Goal: Navigation & Orientation: Find specific page/section

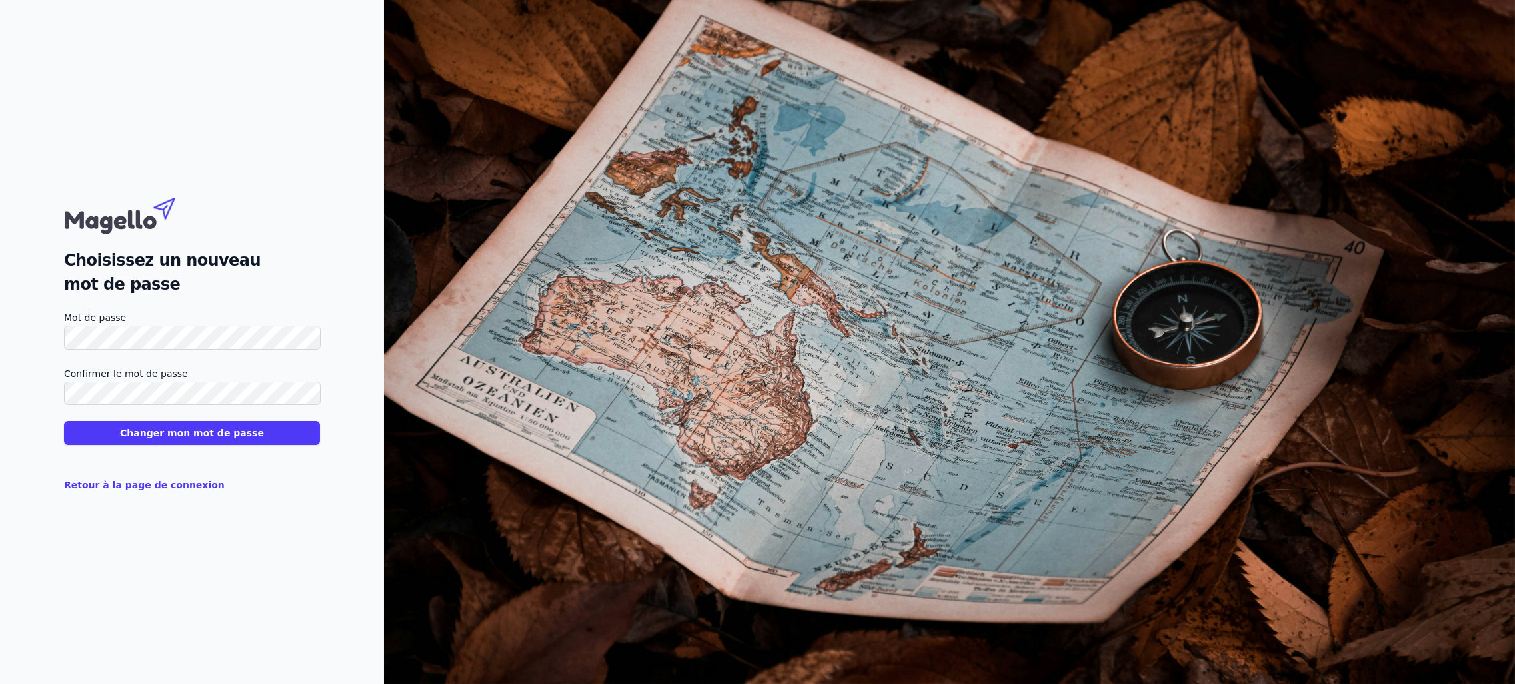
click at [181, 441] on button "Changer mon mot de passe" at bounding box center [192, 433] width 256 height 24
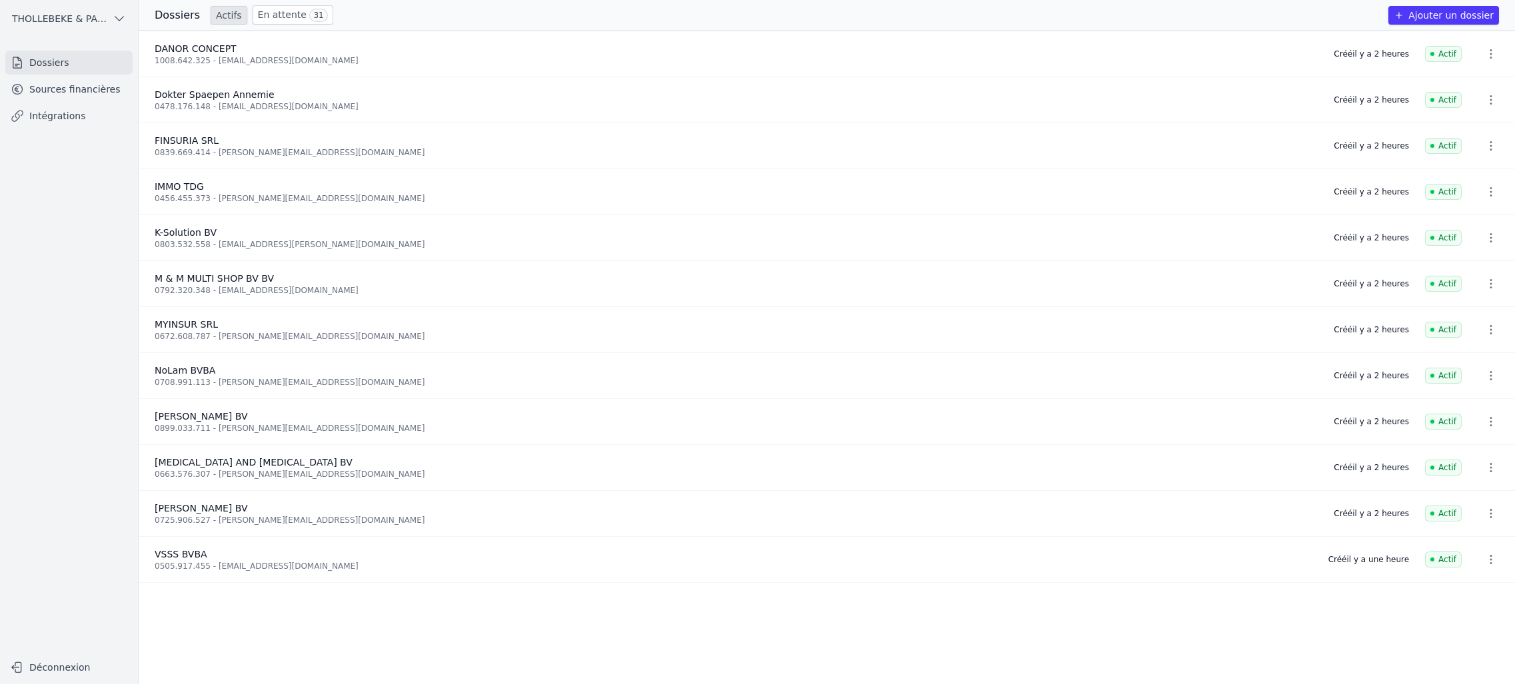
click at [121, 15] on icon "button" at bounding box center [119, 18] width 13 height 13
click at [121, 16] on div at bounding box center [757, 342] width 1515 height 684
click at [36, 65] on link "Dossiers" at bounding box center [68, 63] width 127 height 24
click at [280, 19] on link "En attente 31" at bounding box center [293, 14] width 81 height 19
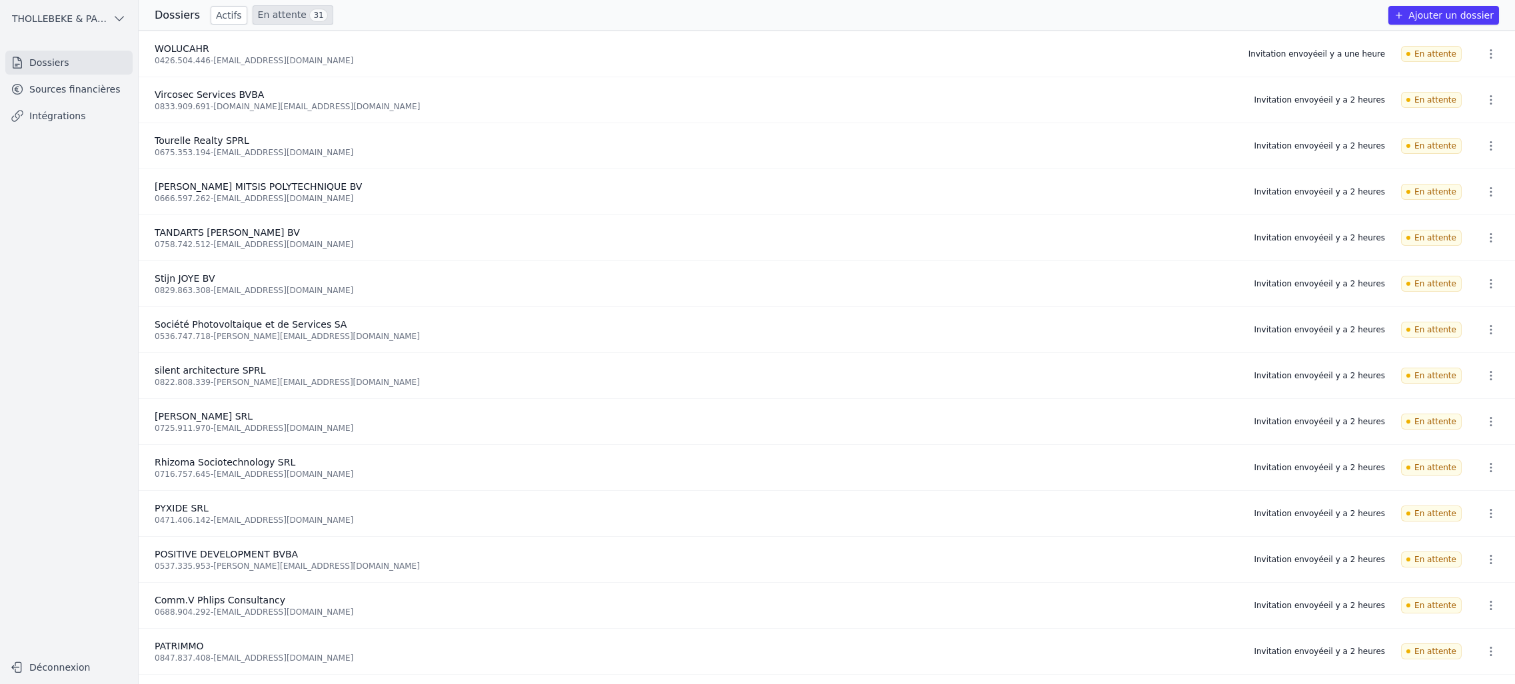
click at [225, 13] on link "Actifs" at bounding box center [229, 15] width 37 height 19
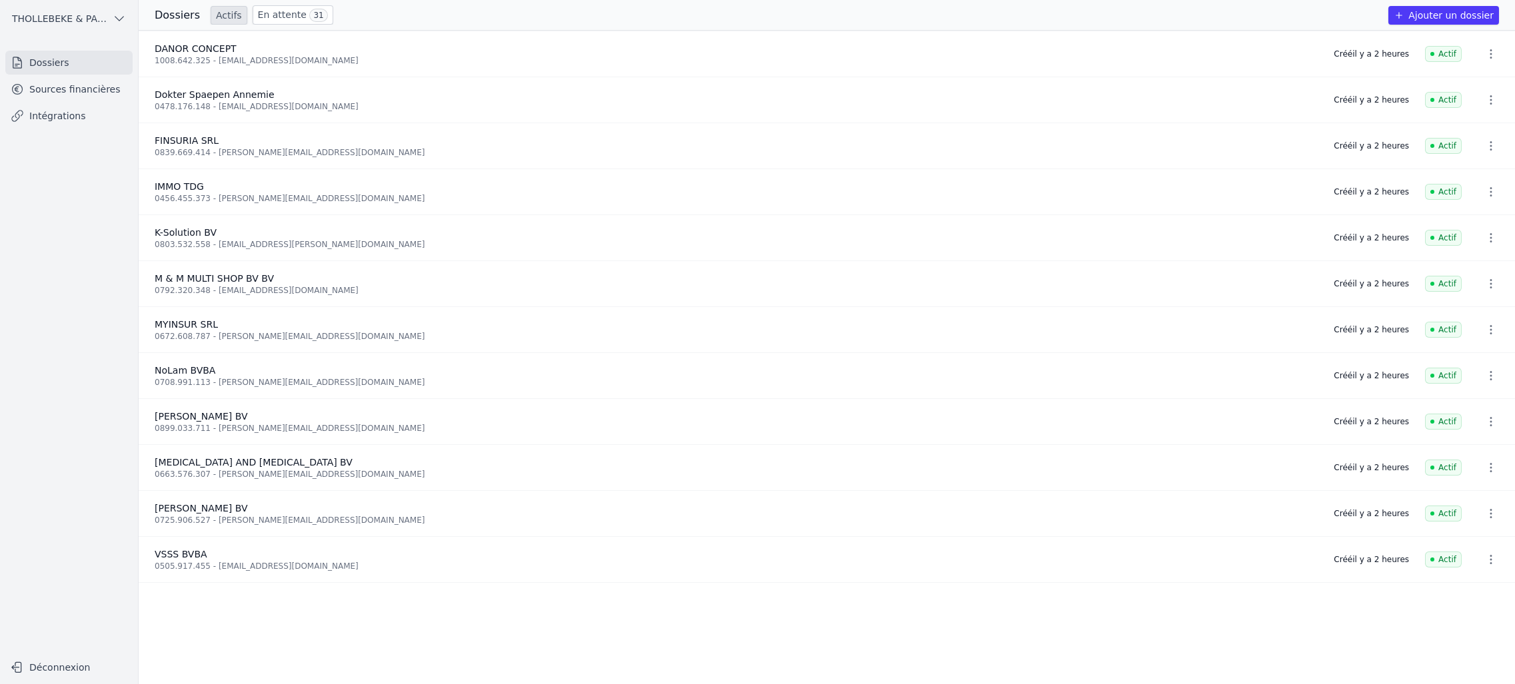
click at [94, 89] on link "Sources financières" at bounding box center [68, 89] width 127 height 24
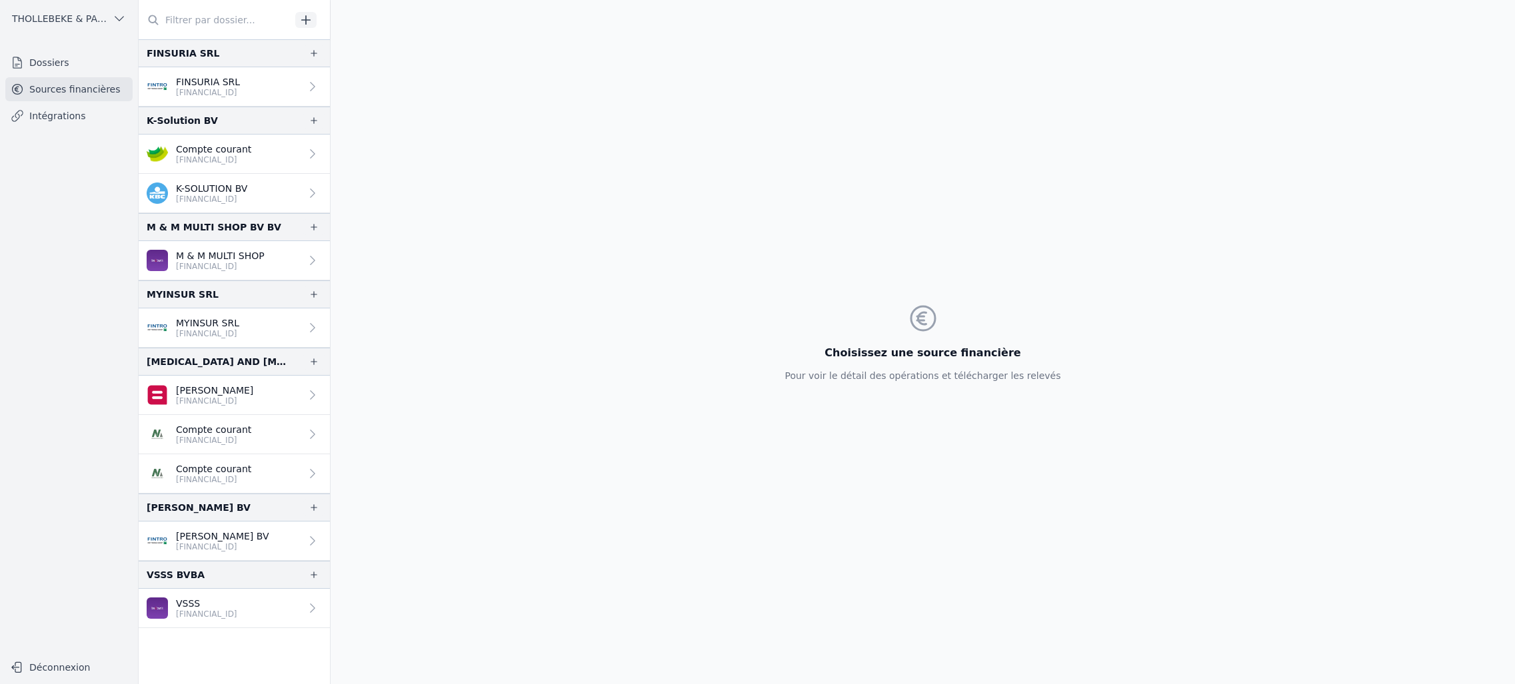
click at [306, 87] on icon at bounding box center [312, 86] width 13 height 13
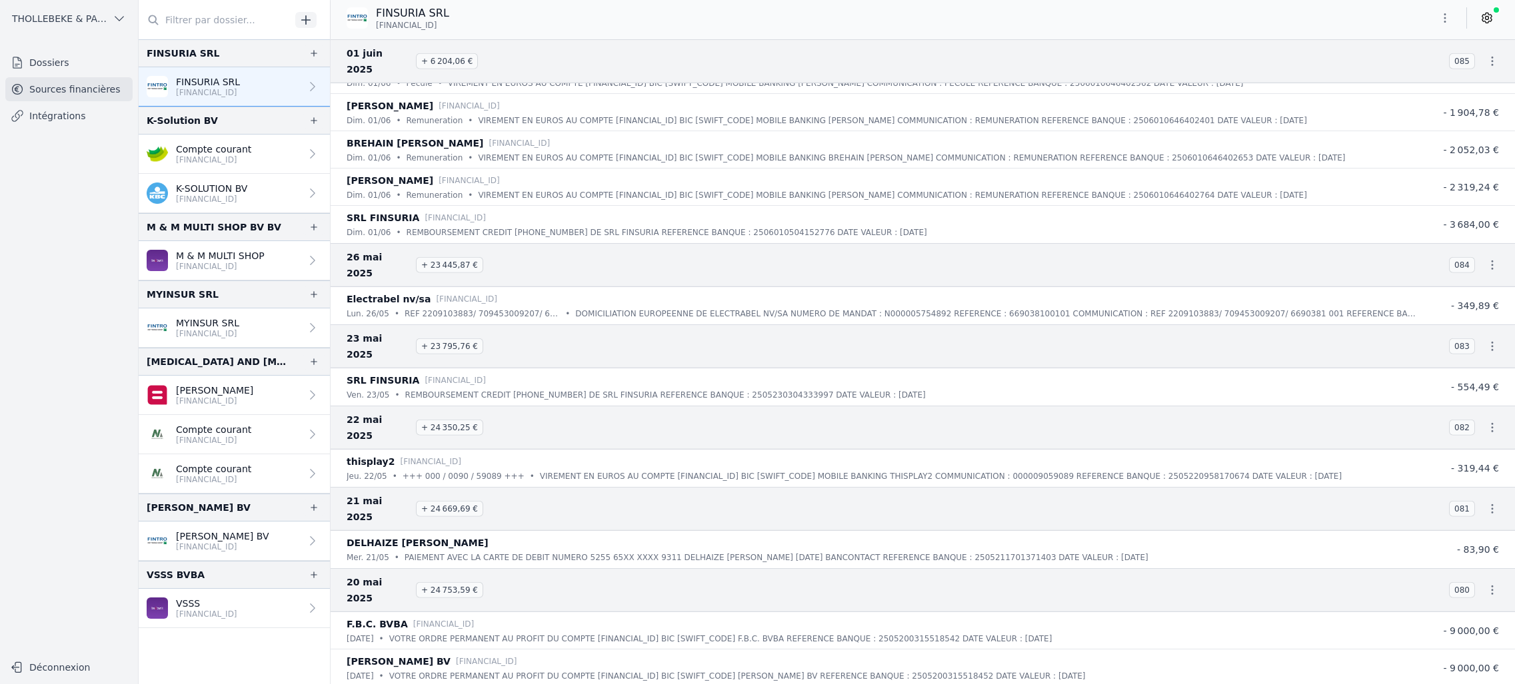
scroll to position [8170, 0]
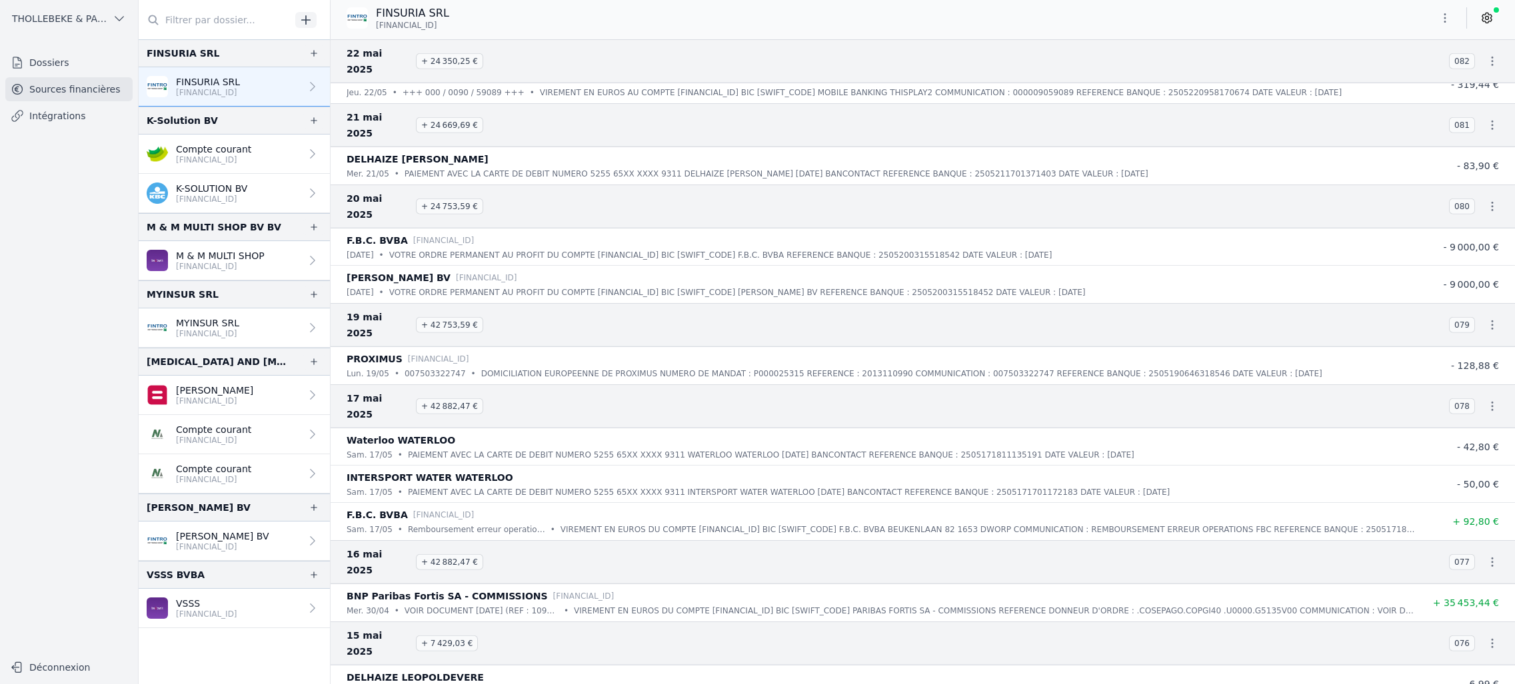
click at [79, 207] on nav "Dossiers Sources financières Intégrations" at bounding box center [69, 347] width 117 height 593
click at [71, 117] on link "Intégrations" at bounding box center [68, 116] width 127 height 24
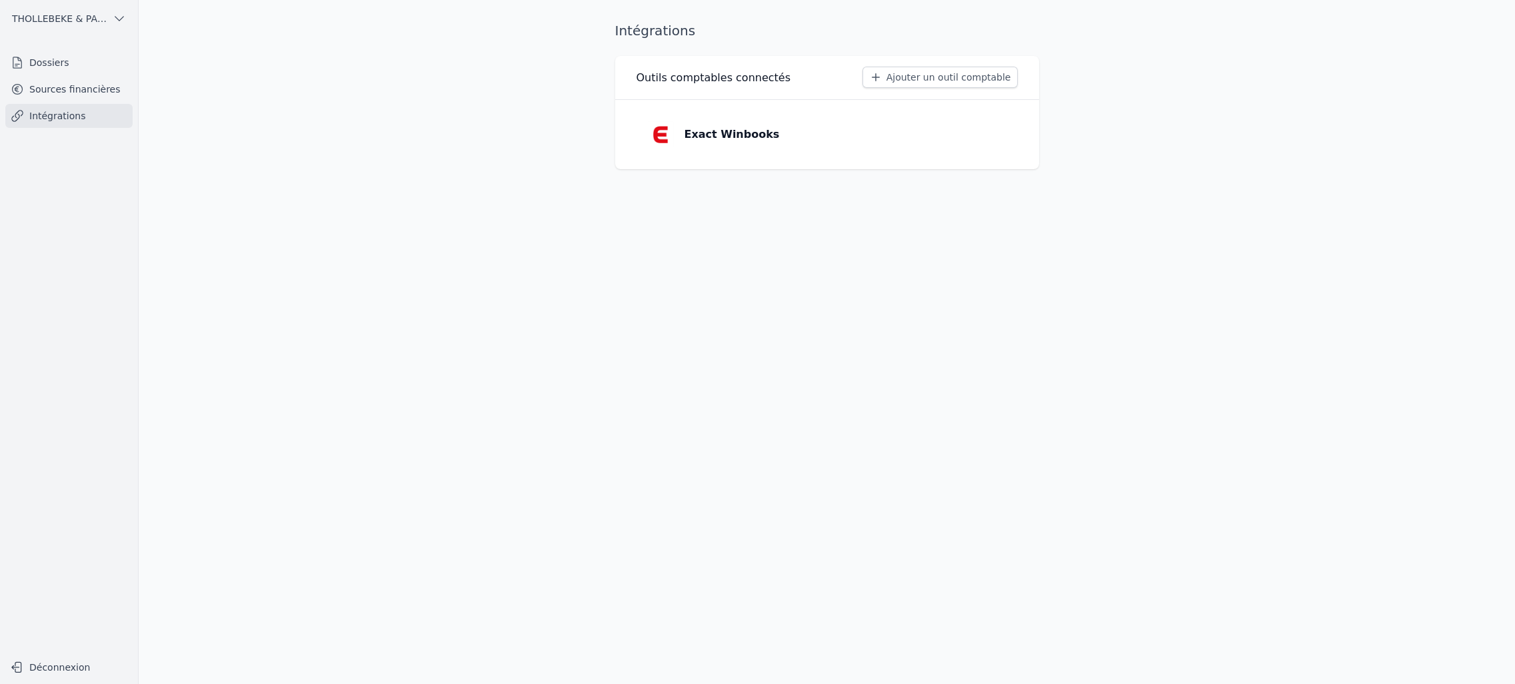
click at [73, 80] on link "Sources financières" at bounding box center [68, 89] width 127 height 24
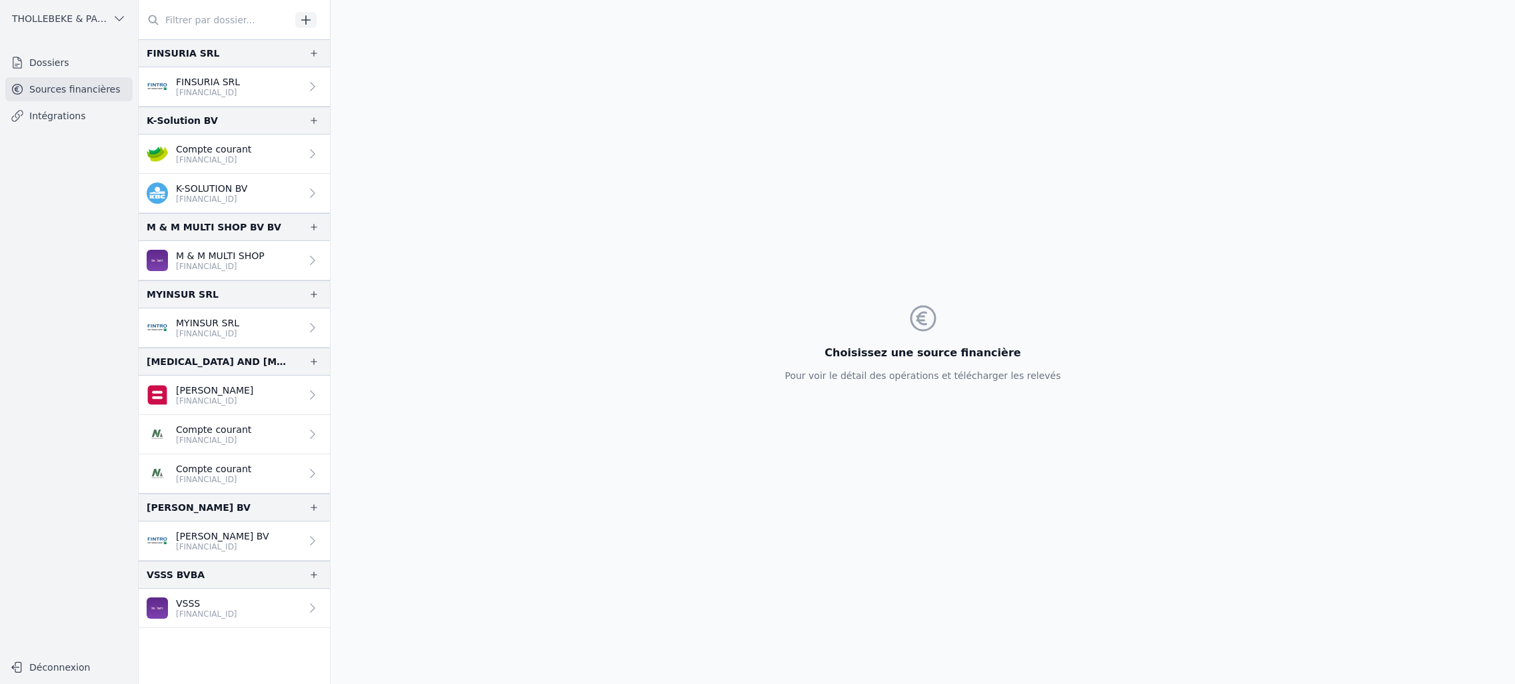
click at [222, 259] on p "M & M MULTI SHOP" at bounding box center [220, 255] width 89 height 13
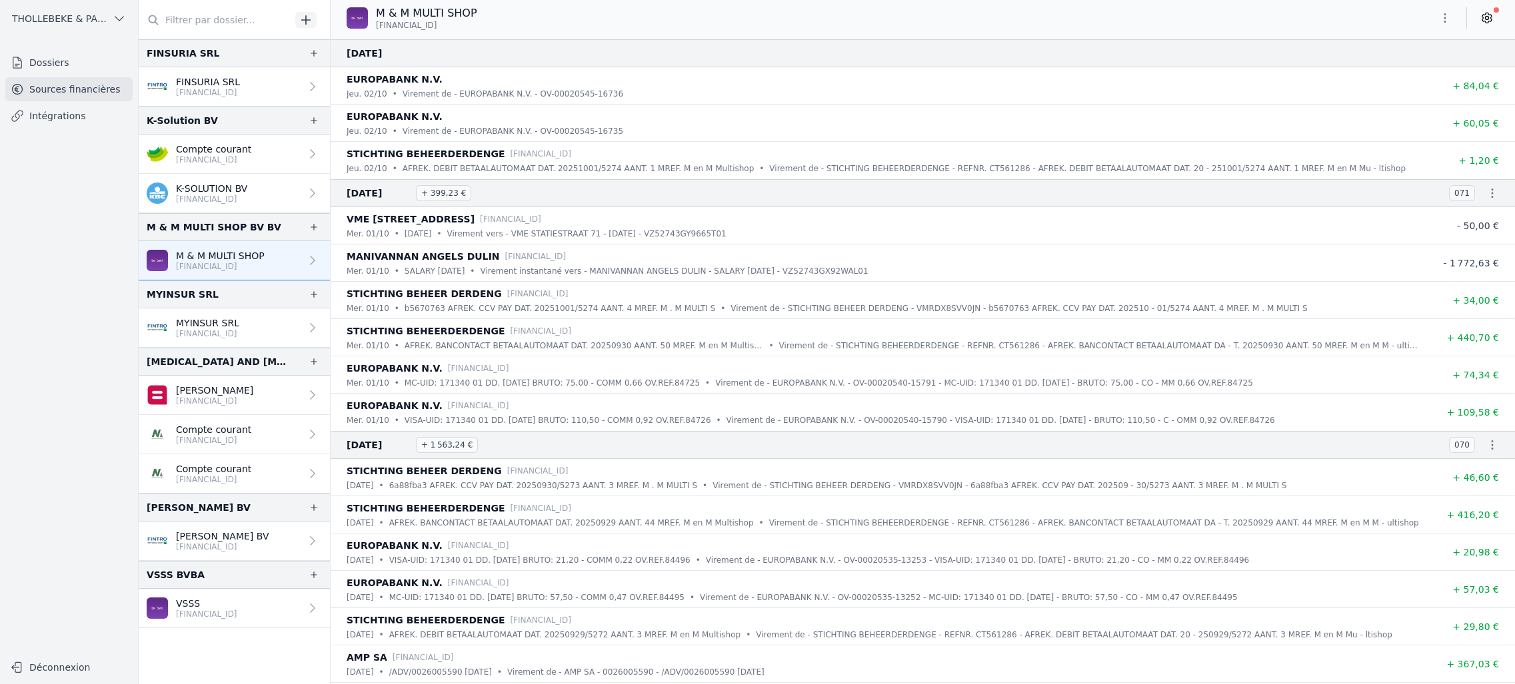
click at [1443, 13] on icon "button" at bounding box center [1444, 17] width 13 height 13
click at [1417, 65] on button "Exporter" at bounding box center [1413, 71] width 96 height 25
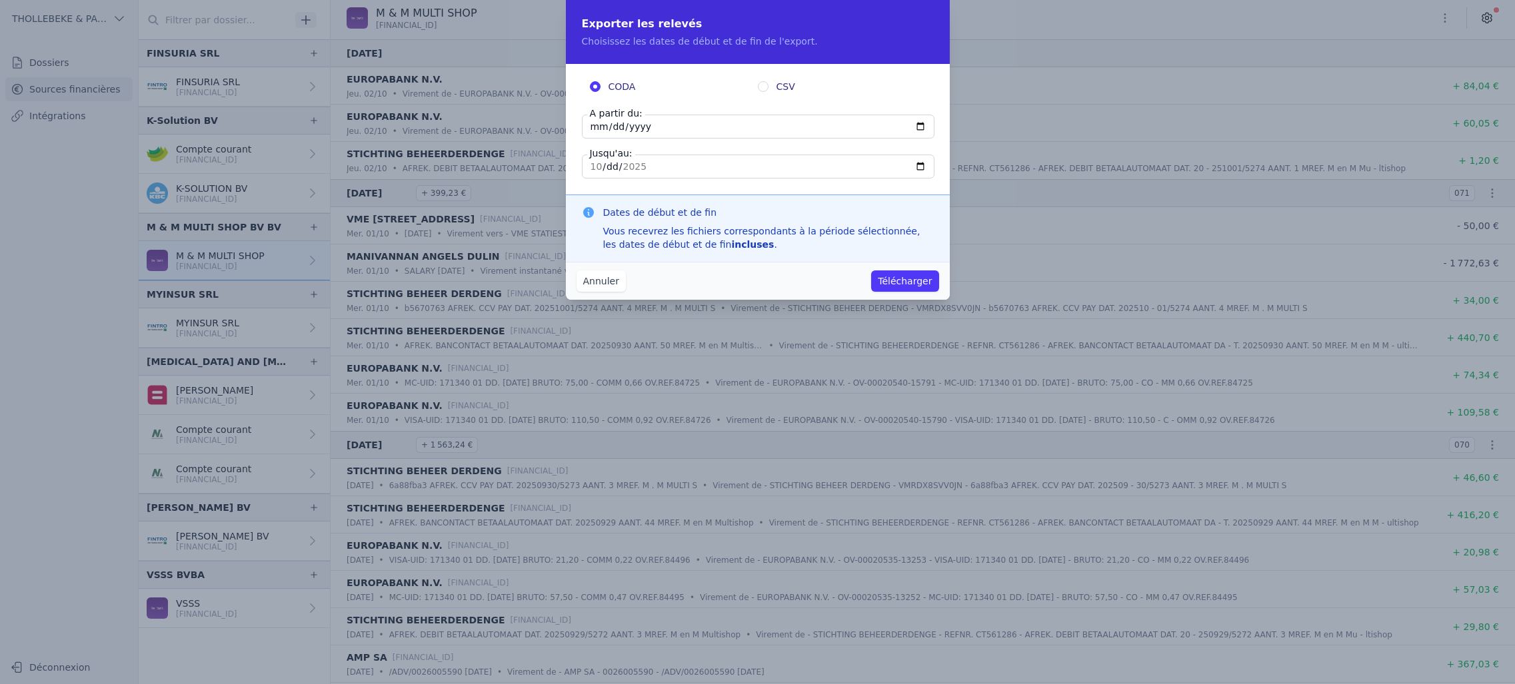
click at [600, 287] on button "Annuler" at bounding box center [600, 281] width 49 height 21
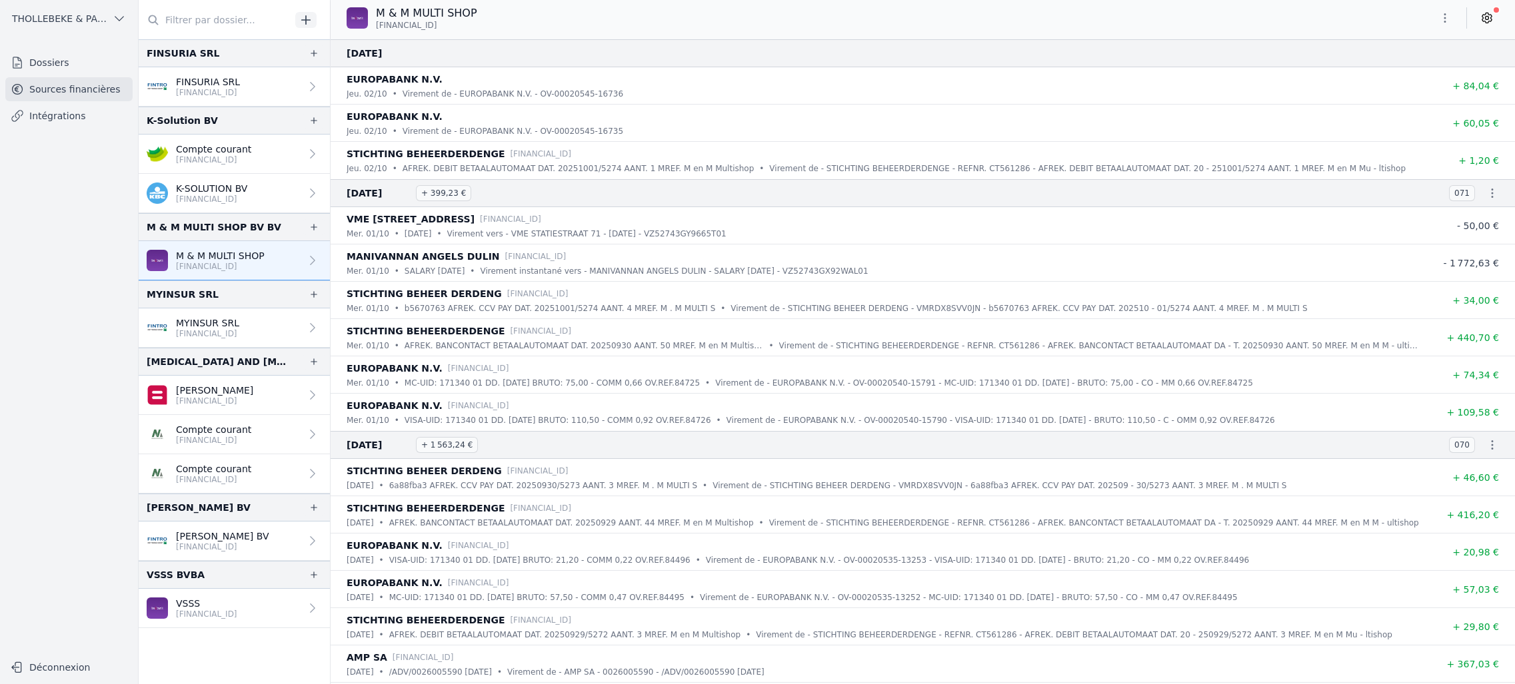
click at [217, 145] on p "Compte courant" at bounding box center [213, 149] width 75 height 13
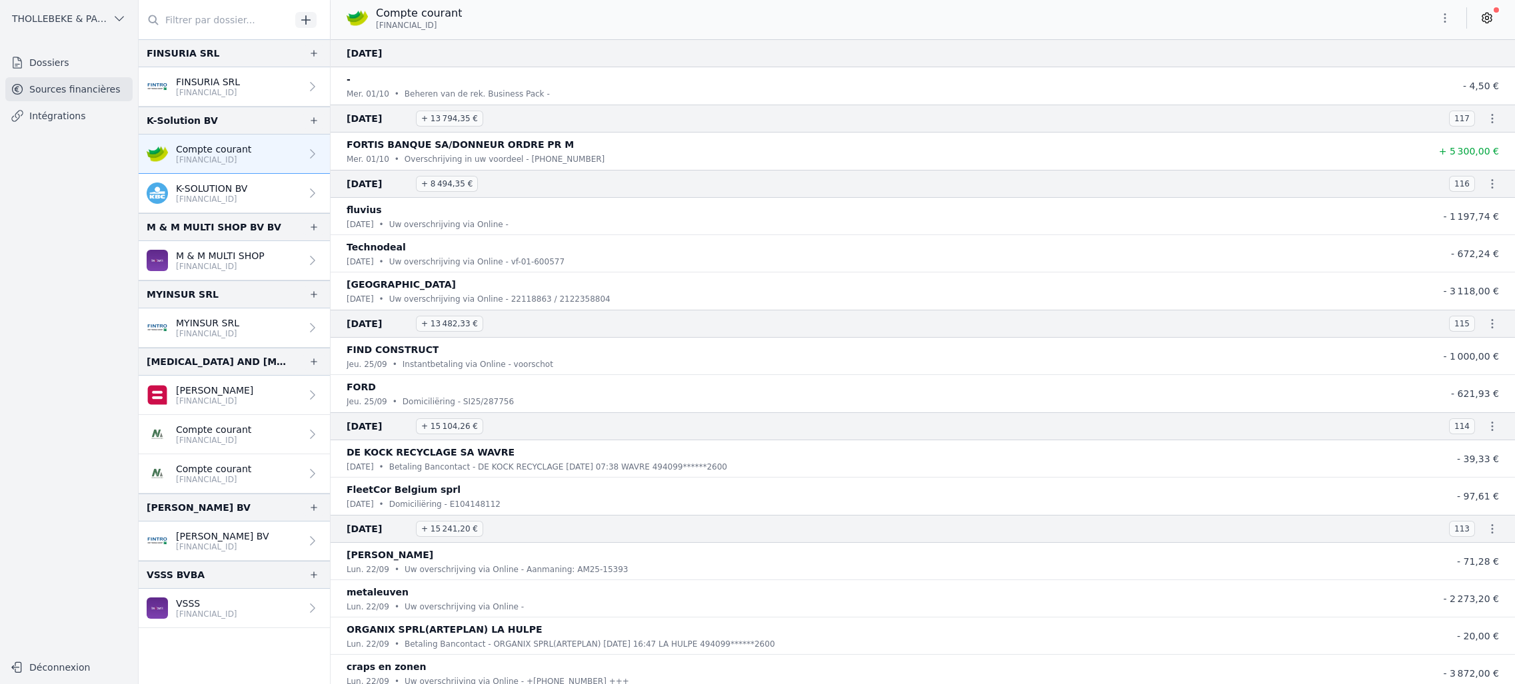
drag, startPoint x: 307, startPoint y: 117, endPoint x: 307, endPoint y: 109, distance: 8.0
click at [307, 111] on div "K-Solution BV" at bounding box center [234, 121] width 191 height 28
click at [309, 123] on icon "button" at bounding box center [314, 120] width 11 height 11
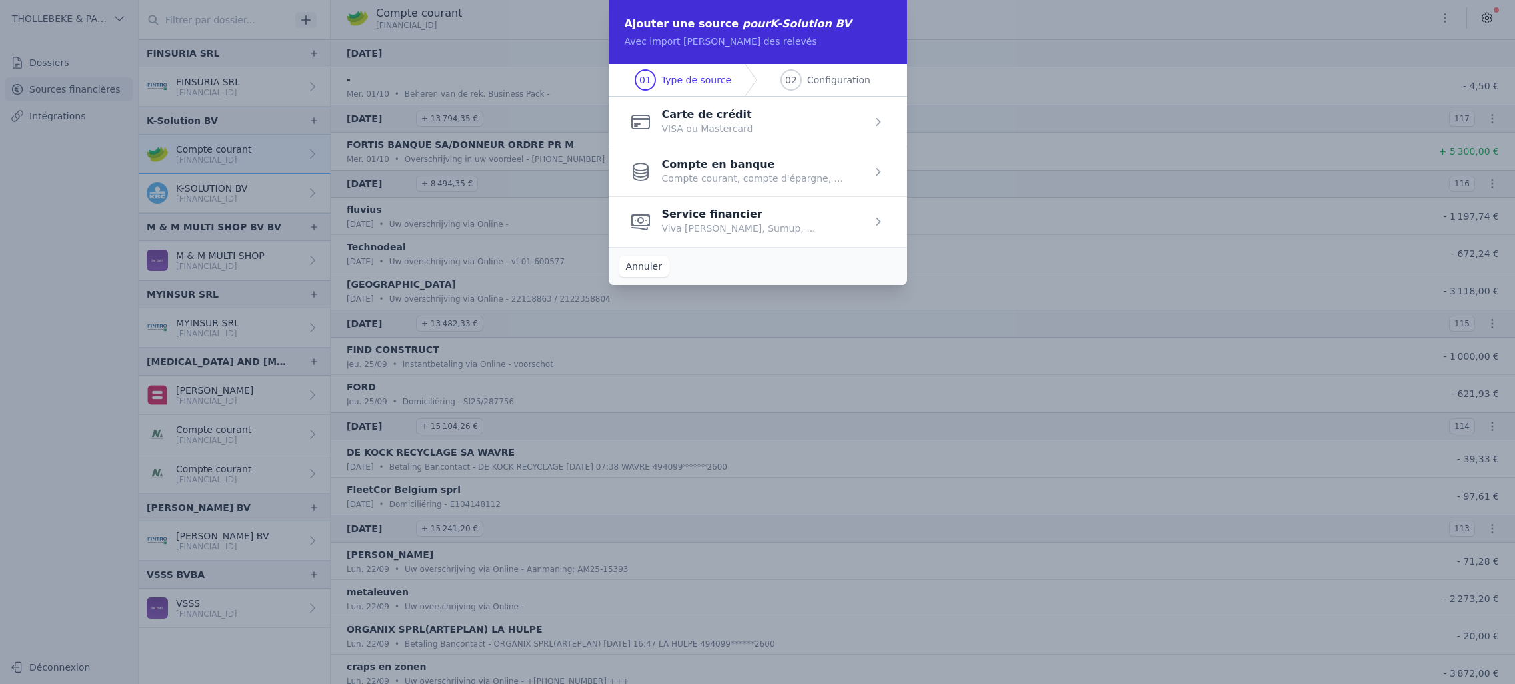
click at [644, 265] on button "Annuler" at bounding box center [643, 266] width 49 height 21
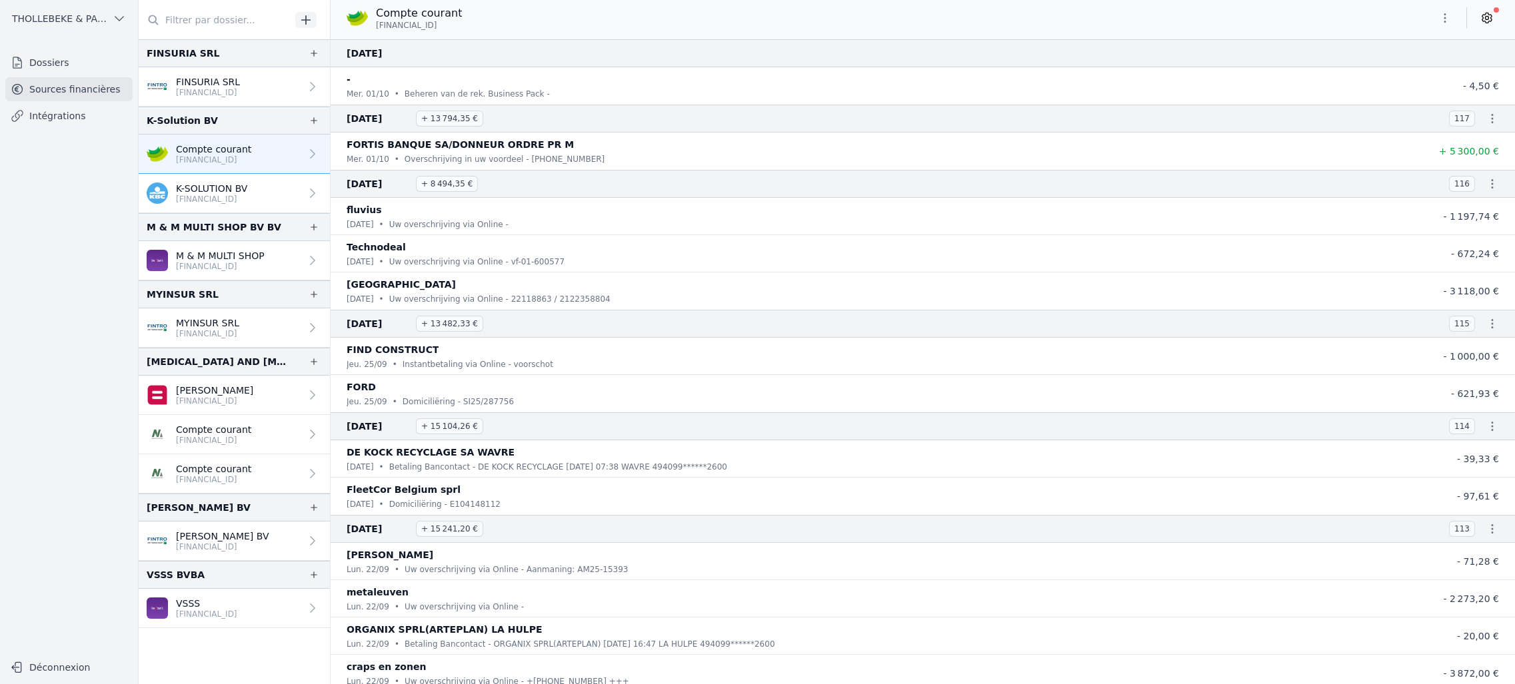
click at [57, 61] on link "Dossiers" at bounding box center [68, 63] width 127 height 24
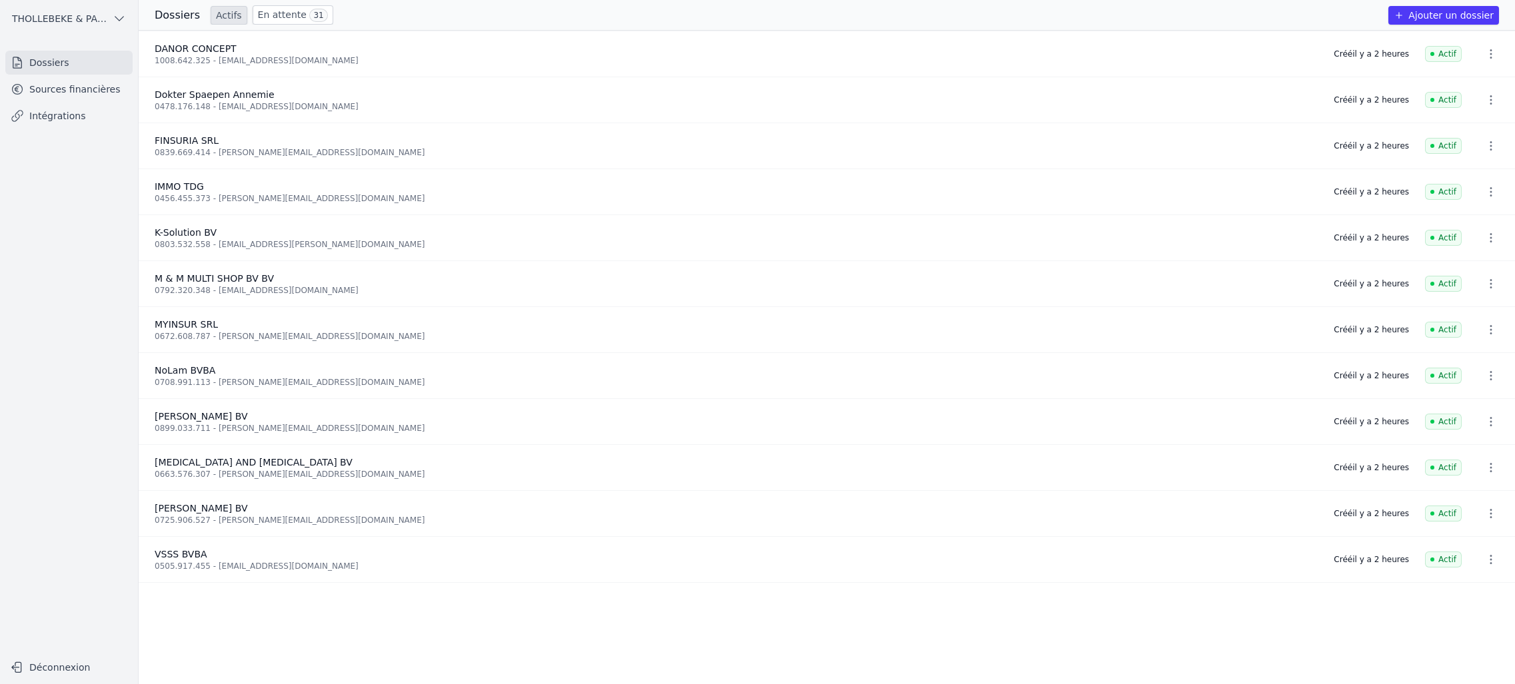
click at [281, 17] on link "En attente 31" at bounding box center [293, 14] width 81 height 19
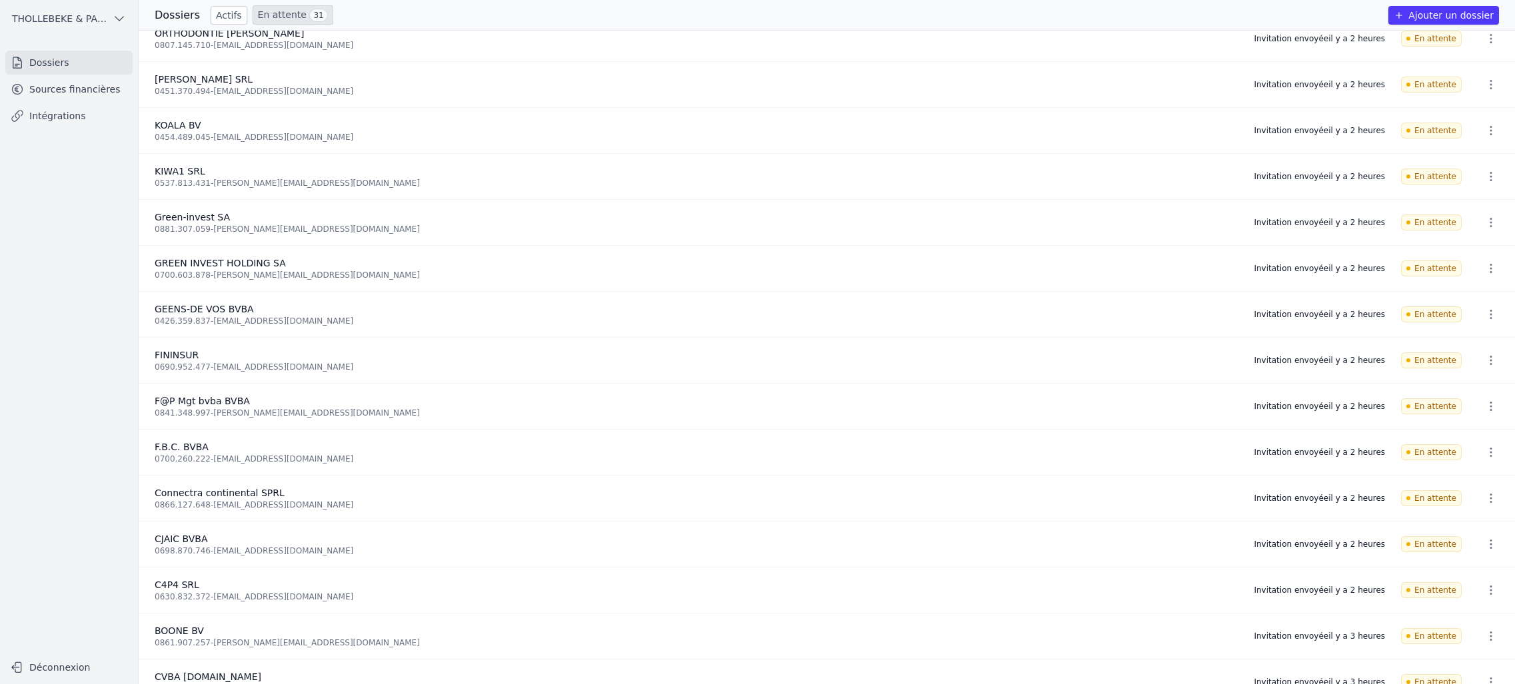
scroll to position [599, 0]
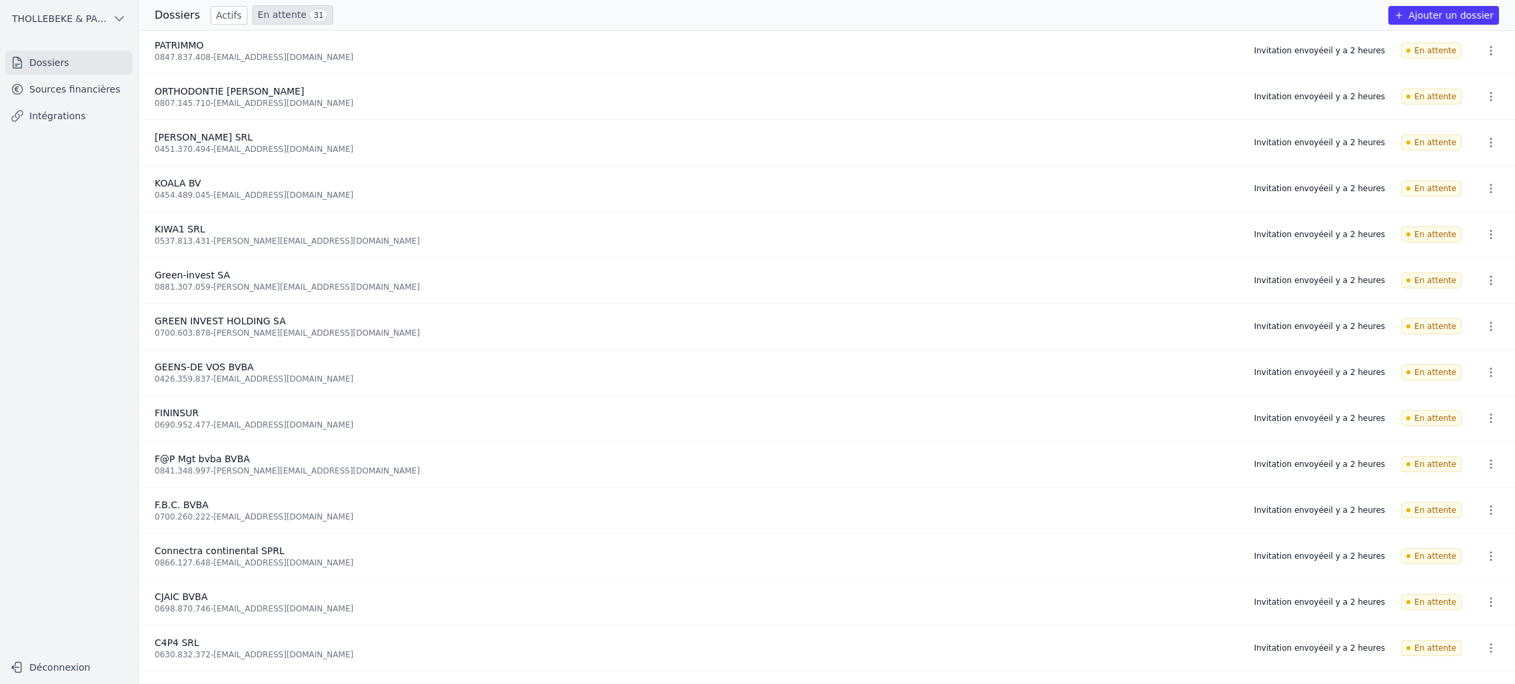
click at [227, 139] on span "[PERSON_NAME] SRL" at bounding box center [204, 137] width 98 height 11
